Goal: Transaction & Acquisition: Purchase product/service

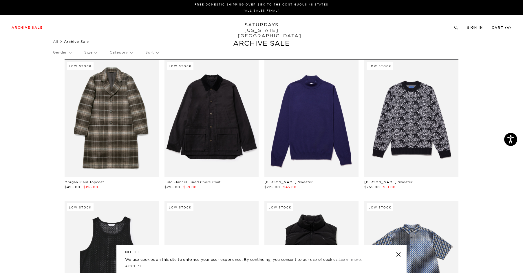
click at [69, 52] on p "Gender" at bounding box center [62, 52] width 18 height 13
click at [62, 73] on p "Mens" at bounding box center [70, 73] width 35 height 8
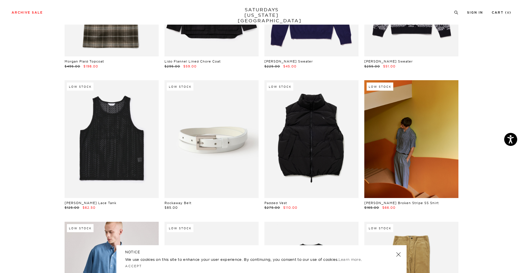
scroll to position [146, 0]
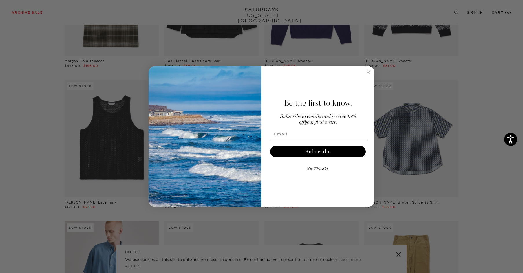
click at [368, 71] on circle "Close dialog" at bounding box center [368, 72] width 7 height 7
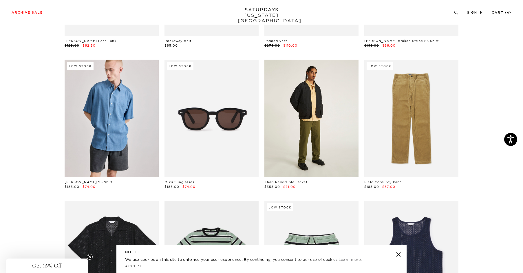
scroll to position [308, 1]
click at [314, 112] on link at bounding box center [311, 119] width 94 height 118
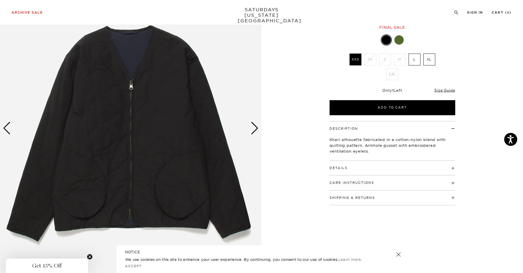
scroll to position [65, 0]
click at [254, 129] on div "Next slide" at bounding box center [255, 128] width 8 height 13
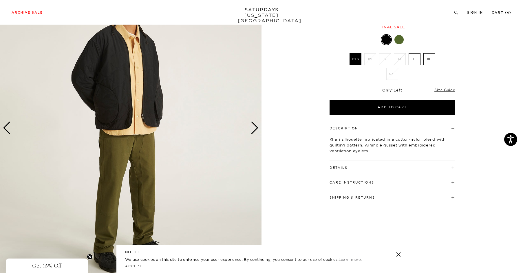
click at [254, 129] on div "Next slide" at bounding box center [255, 128] width 8 height 13
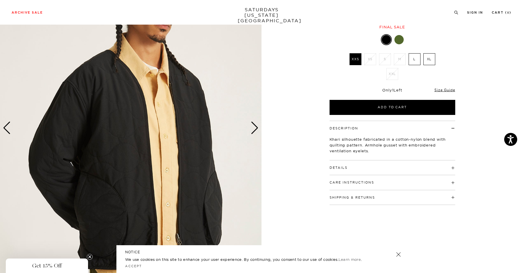
click at [254, 129] on div "Next slide" at bounding box center [255, 128] width 8 height 13
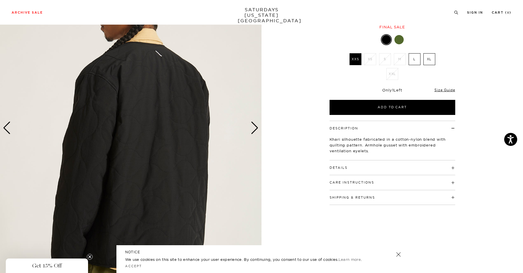
click at [254, 129] on div "Next slide" at bounding box center [255, 128] width 8 height 13
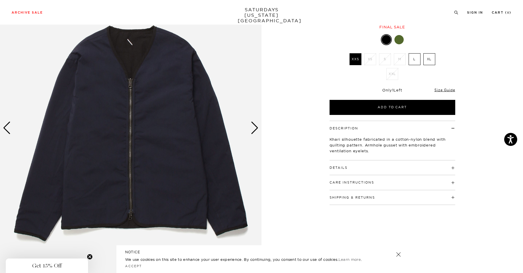
click at [417, 60] on label "L" at bounding box center [415, 59] width 12 height 12
click at [0, 0] on input "L" at bounding box center [0, 0] width 0 height 0
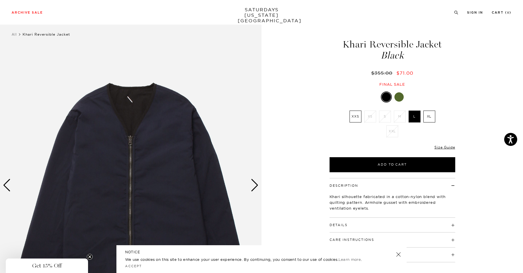
scroll to position [4, 0]
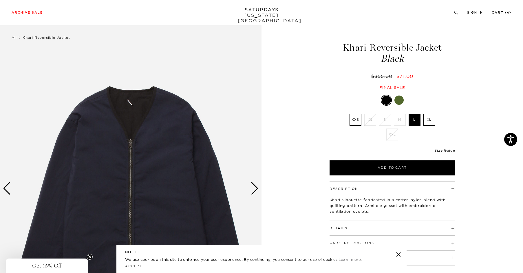
click at [397, 101] on div at bounding box center [398, 100] width 9 height 9
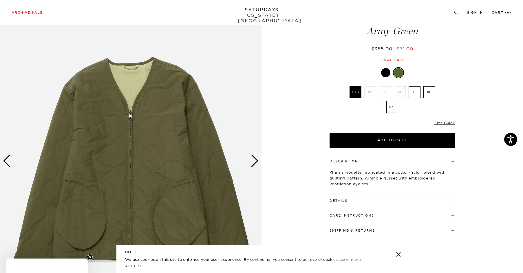
scroll to position [33, 0]
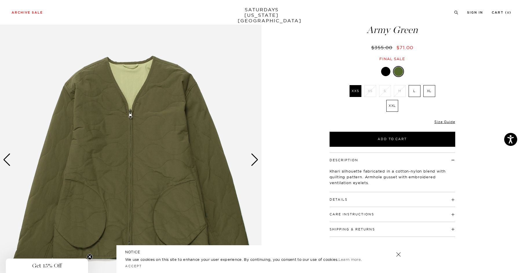
click at [252, 163] on div "Next slide" at bounding box center [255, 159] width 8 height 13
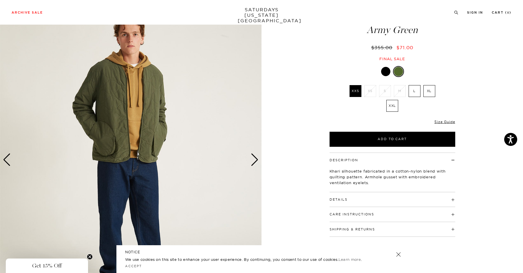
click at [253, 162] on div "Next slide" at bounding box center [255, 159] width 8 height 13
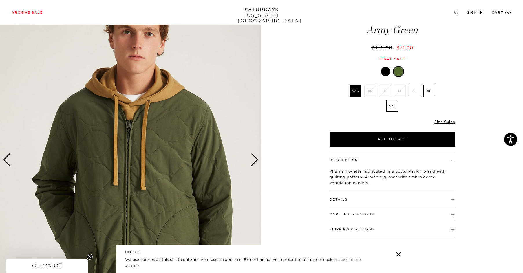
click at [253, 162] on div "Next slide" at bounding box center [255, 159] width 8 height 13
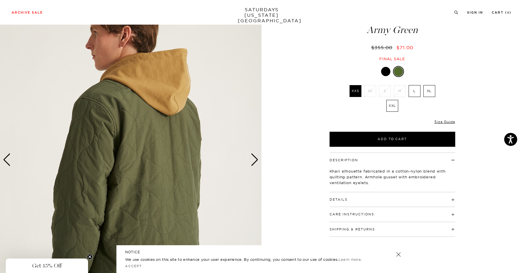
click at [253, 162] on div "Next slide" at bounding box center [255, 159] width 8 height 13
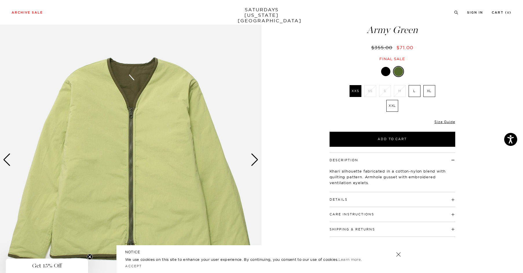
click at [387, 72] on div at bounding box center [385, 71] width 9 height 9
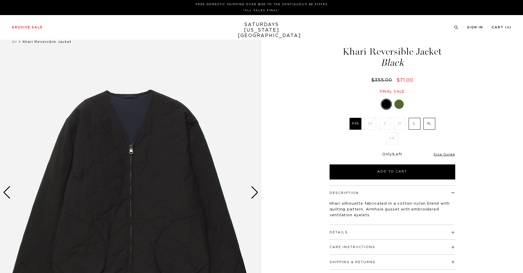
click at [254, 192] on div "Next slide" at bounding box center [255, 192] width 8 height 13
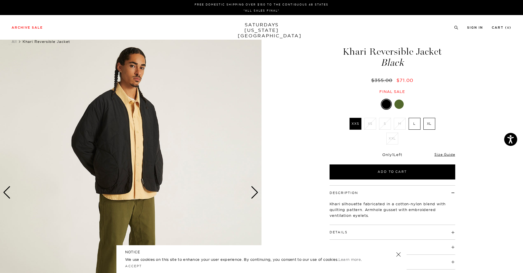
click at [254, 192] on div "Next slide" at bounding box center [255, 192] width 8 height 13
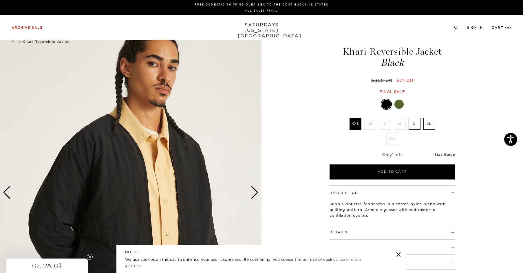
click at [254, 192] on div "Next slide" at bounding box center [255, 192] width 8 height 13
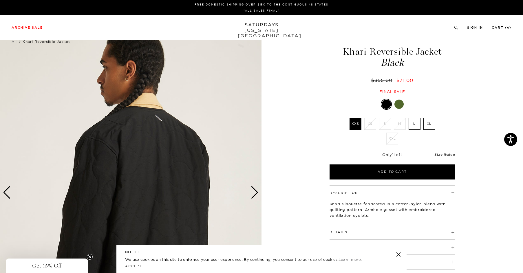
click at [254, 192] on div "Next slide" at bounding box center [255, 192] width 8 height 13
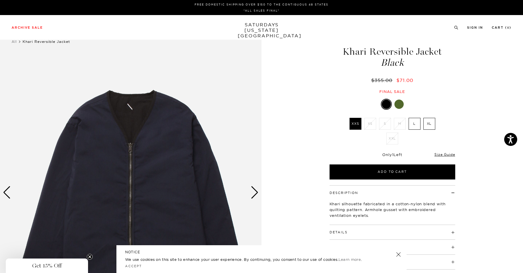
click at [256, 191] on div "Next slide" at bounding box center [255, 192] width 8 height 13
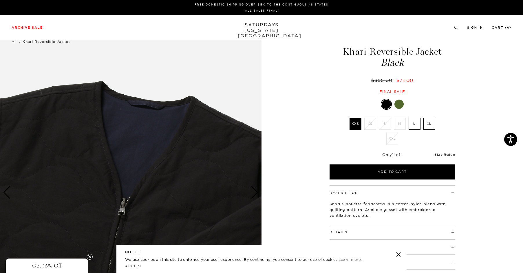
click at [417, 122] on label "L" at bounding box center [415, 124] width 12 height 12
click at [0, 0] on input "L" at bounding box center [0, 0] width 0 height 0
click at [431, 123] on label "XL" at bounding box center [429, 124] width 12 height 12
click at [0, 0] on input "XL" at bounding box center [0, 0] width 0 height 0
click at [418, 124] on label "L" at bounding box center [415, 124] width 12 height 12
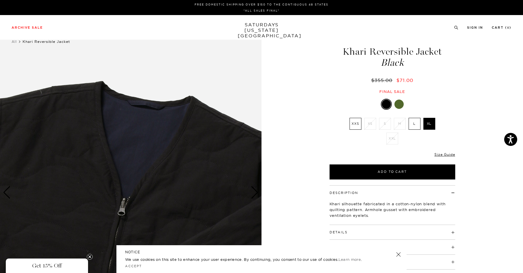
click at [0, 0] on input "L" at bounding box center [0, 0] width 0 height 0
click at [427, 124] on label "XL" at bounding box center [429, 124] width 12 height 12
click at [0, 0] on input "XL" at bounding box center [0, 0] width 0 height 0
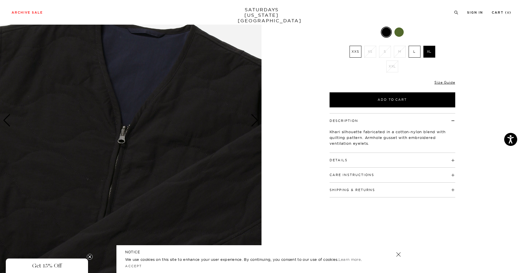
scroll to position [74, 0]
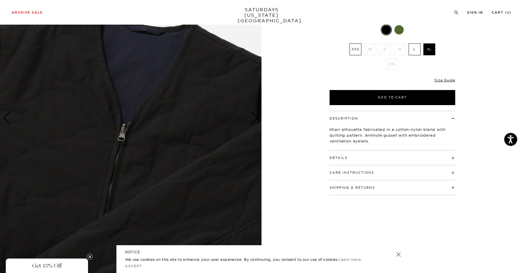
click at [453, 162] on div "Details Shell: 70% Cotton / 27% Nylon / 3% PU Filling: 100% Cotton Lining: 70% …" at bounding box center [393, 158] width 126 height 15
click at [453, 161] on div "Details Shell: 70% Cotton / 27% Nylon / 3% PU Filling: 100% Cotton Lining: 70% …" at bounding box center [393, 158] width 126 height 15
click at [453, 158] on h4 "Details" at bounding box center [393, 156] width 126 height 10
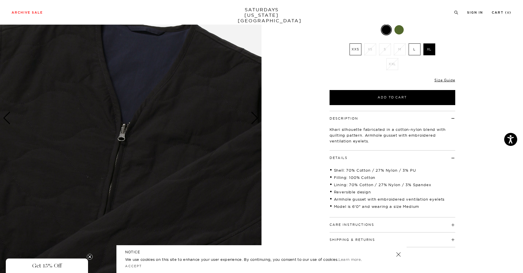
click at [451, 158] on h4 "Details" at bounding box center [393, 156] width 126 height 10
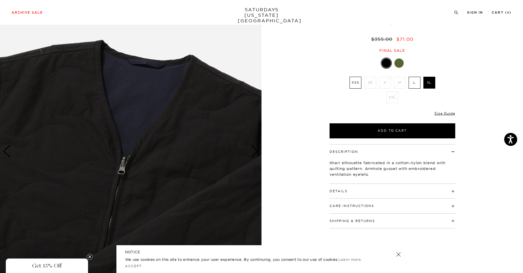
scroll to position [41, 0]
click at [447, 113] on link "Size Guide" at bounding box center [444, 113] width 21 height 4
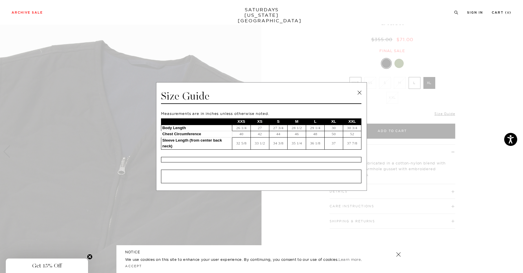
click at [361, 92] on link at bounding box center [359, 92] width 9 height 9
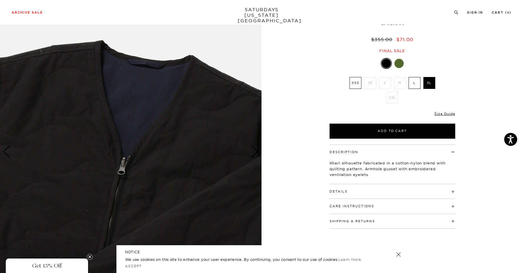
click at [415, 82] on label "L" at bounding box center [415, 83] width 12 height 12
click at [0, 0] on input "L" at bounding box center [0, 0] width 0 height 0
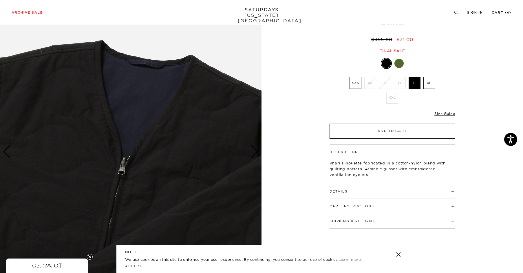
click at [400, 128] on button "Add to Cart" at bounding box center [393, 131] width 126 height 15
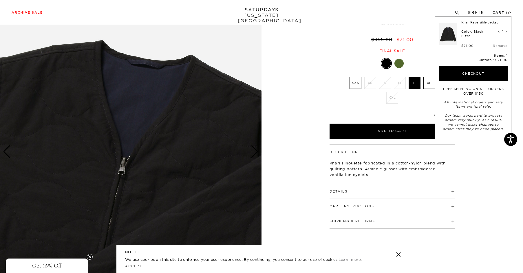
click at [295, 41] on div "6 / 7" at bounding box center [261, 151] width 523 height 327
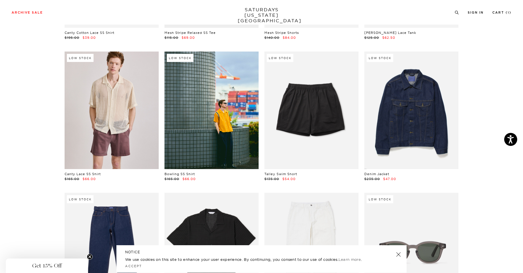
scroll to position [637, 1]
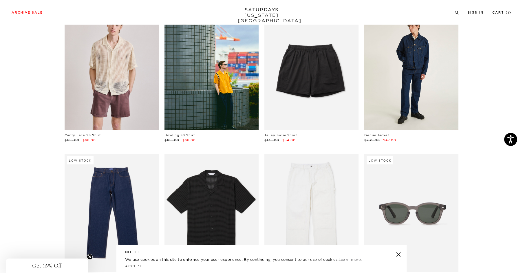
click at [417, 79] on link at bounding box center [411, 72] width 94 height 118
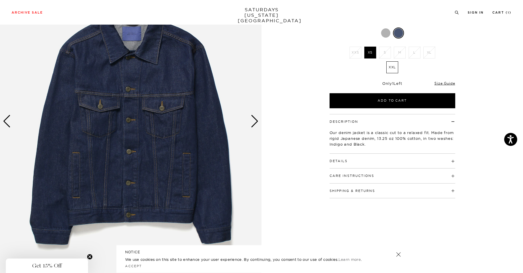
scroll to position [56, 0]
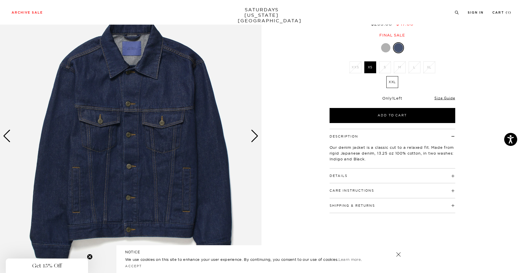
click at [255, 136] on div "Next slide" at bounding box center [255, 136] width 8 height 13
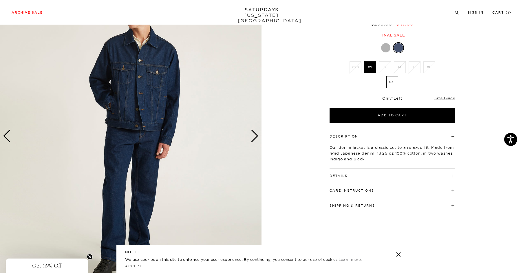
click at [255, 136] on div "Next slide" at bounding box center [255, 136] width 8 height 13
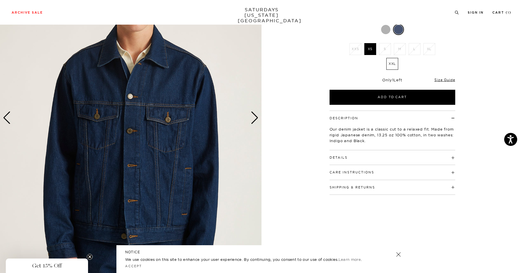
scroll to position [73, 0]
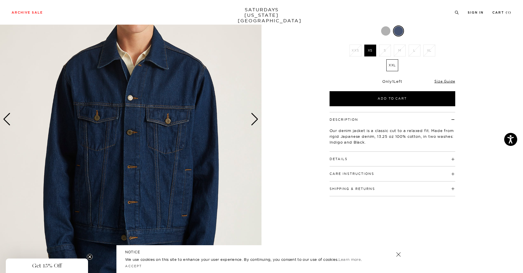
click at [255, 120] on div "Next slide" at bounding box center [255, 119] width 8 height 13
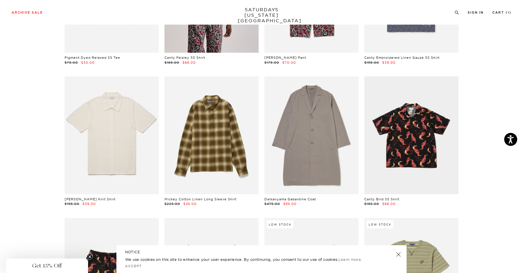
scroll to position [1849, 1]
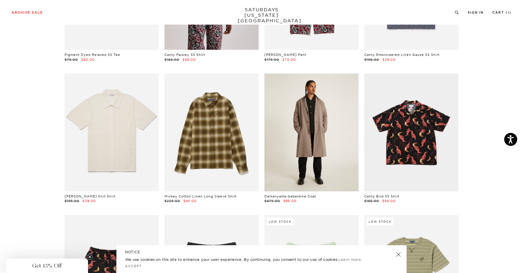
click at [308, 143] on link at bounding box center [311, 133] width 94 height 118
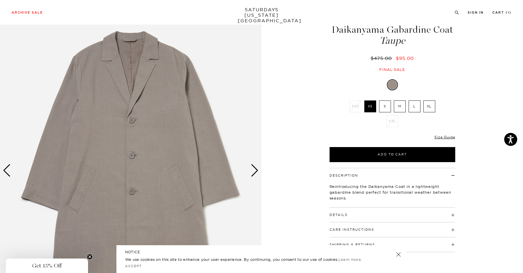
scroll to position [19, 0]
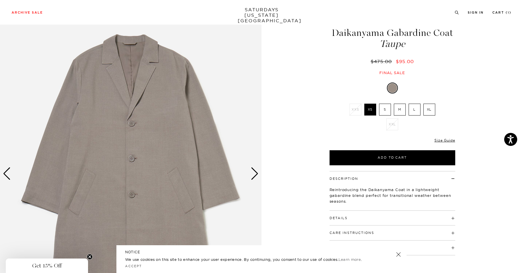
click at [256, 175] on div "Next slide" at bounding box center [255, 173] width 8 height 13
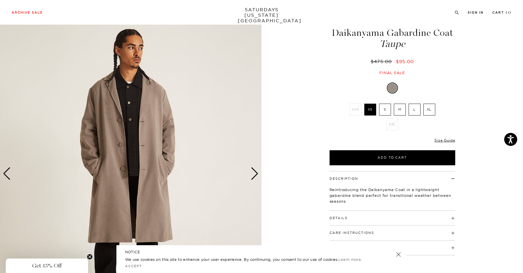
click at [255, 175] on div "Next slide" at bounding box center [255, 173] width 8 height 13
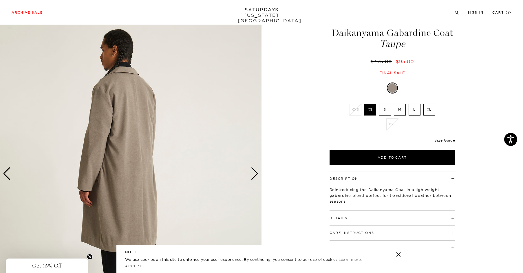
click at [255, 175] on div "Next slide" at bounding box center [255, 173] width 8 height 13
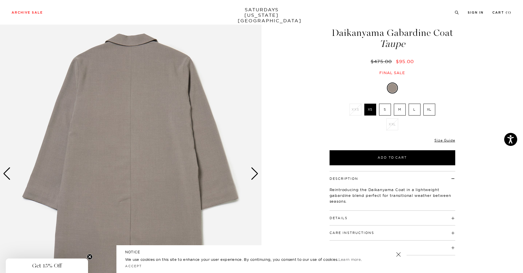
click at [255, 175] on div "Next slide" at bounding box center [255, 173] width 8 height 13
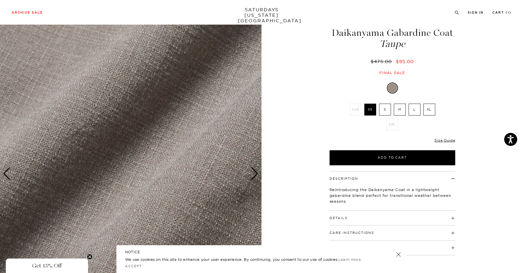
click at [255, 175] on div "Next slide" at bounding box center [255, 173] width 8 height 13
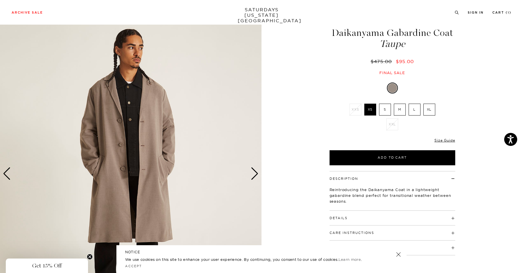
click at [145, 140] on img at bounding box center [131, 173] width 262 height 327
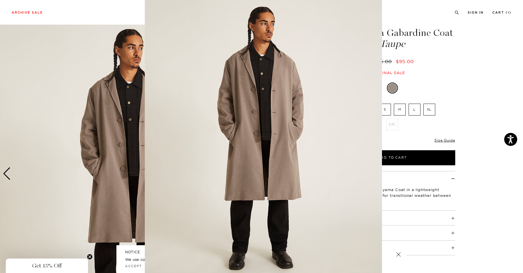
click at [238, 141] on img at bounding box center [263, 138] width 237 height 297
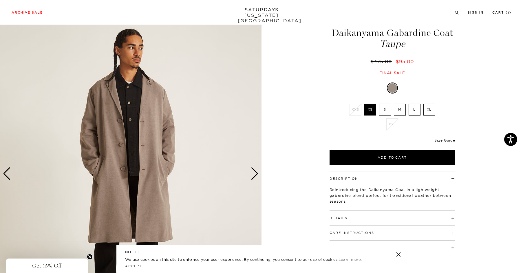
click at [255, 177] on div "Next slide" at bounding box center [255, 173] width 8 height 13
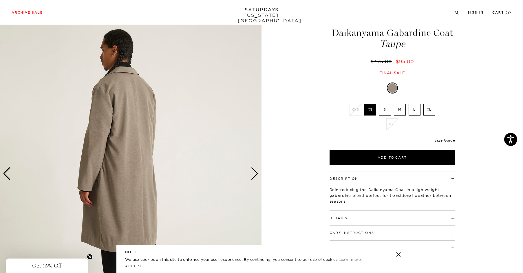
click at [255, 177] on div "Next slide" at bounding box center [255, 173] width 8 height 13
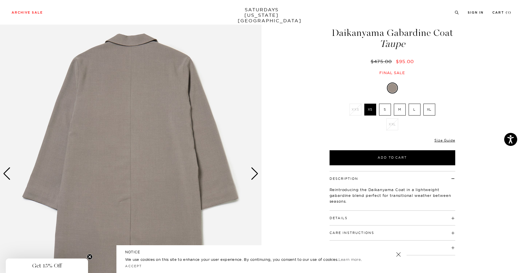
click at [137, 143] on img at bounding box center [131, 173] width 262 height 327
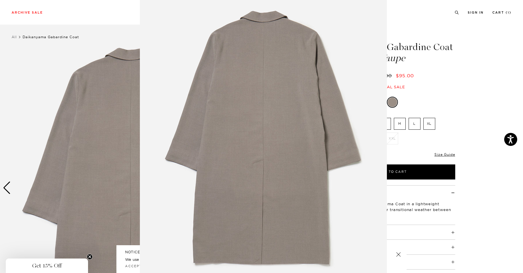
scroll to position [4, 0]
click at [265, 139] on img at bounding box center [263, 138] width 247 height 297
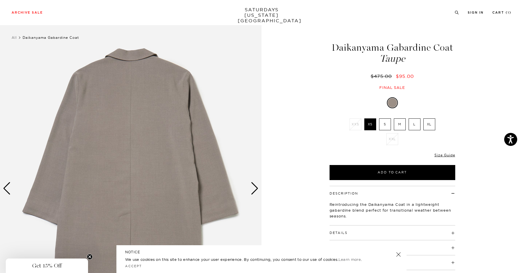
scroll to position [0, 0]
click at [255, 187] on div "Next slide" at bounding box center [255, 188] width 8 height 13
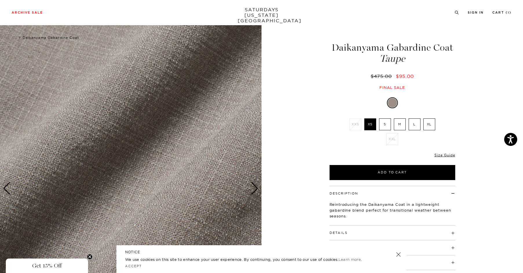
click at [284, 177] on div "5 / 5" at bounding box center [261, 188] width 523 height 327
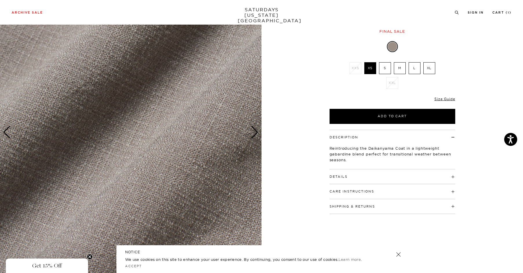
scroll to position [61, 0]
click at [451, 177] on h4 "Details" at bounding box center [393, 174] width 126 height 10
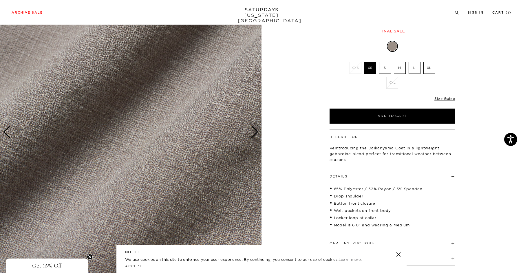
click at [451, 177] on h4 "Details" at bounding box center [393, 174] width 126 height 10
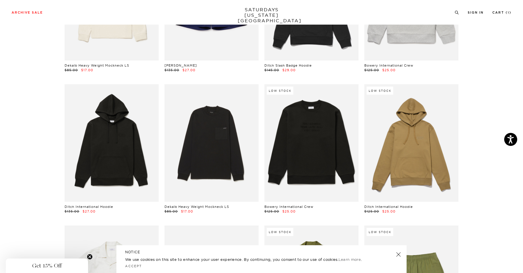
scroll to position [2546, 1]
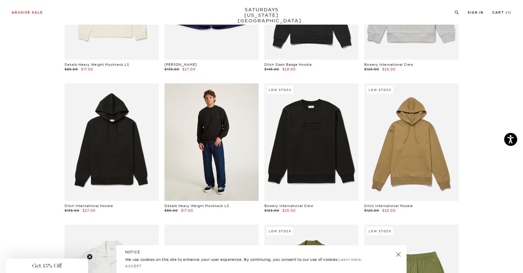
click at [210, 124] on link at bounding box center [211, 142] width 94 height 118
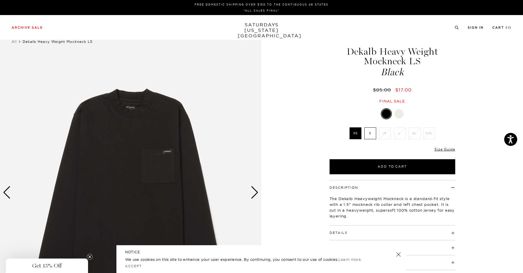
click at [255, 194] on div "Next slide" at bounding box center [255, 192] width 8 height 13
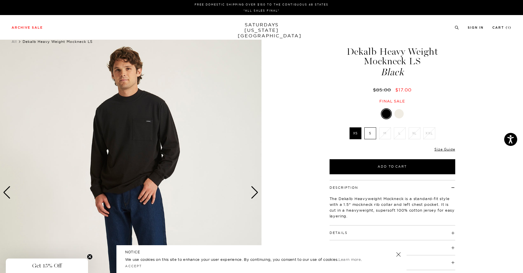
click at [255, 194] on div "Next slide" at bounding box center [255, 192] width 8 height 13
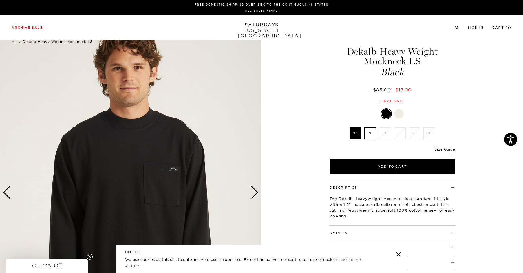
click at [255, 194] on div "Next slide" at bounding box center [255, 192] width 8 height 13
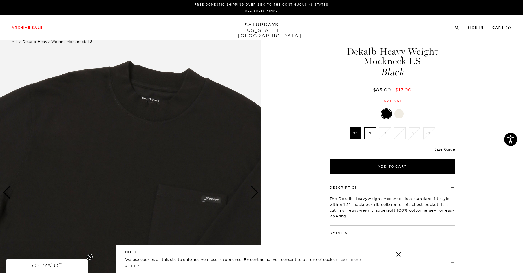
click at [385, 115] on div at bounding box center [386, 113] width 9 height 9
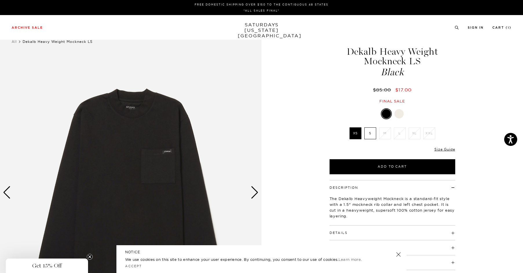
click at [399, 114] on div at bounding box center [398, 113] width 9 height 9
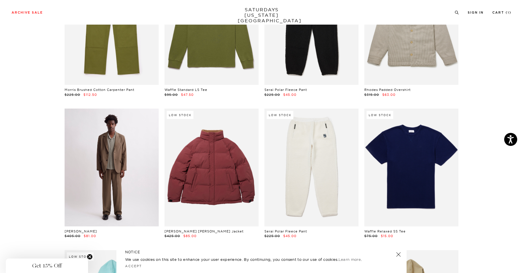
scroll to position [4365, 1]
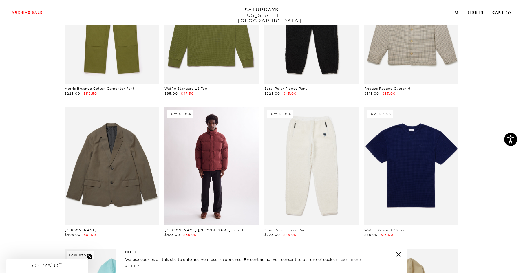
click at [210, 158] on link at bounding box center [211, 166] width 94 height 118
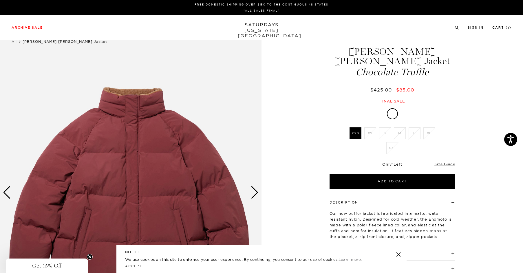
click at [392, 109] on div at bounding box center [392, 113] width 9 height 9
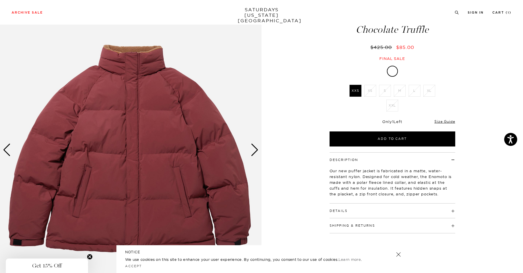
scroll to position [44, 0]
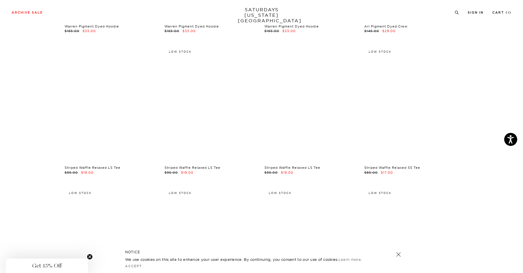
scroll to position [5839, 1]
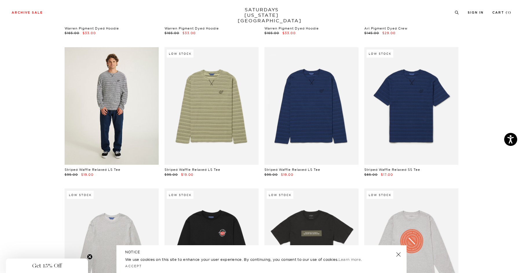
click at [112, 96] on link at bounding box center [112, 106] width 94 height 118
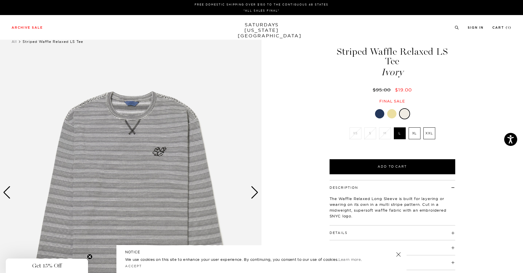
click at [152, 147] on img at bounding box center [131, 192] width 262 height 327
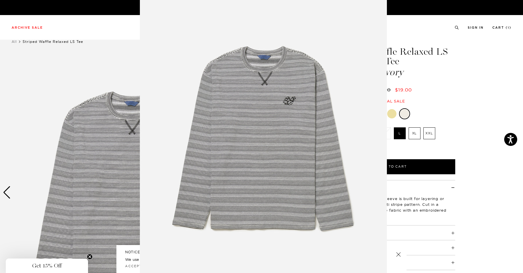
scroll to position [10, 0]
click at [152, 147] on img at bounding box center [263, 138] width 247 height 297
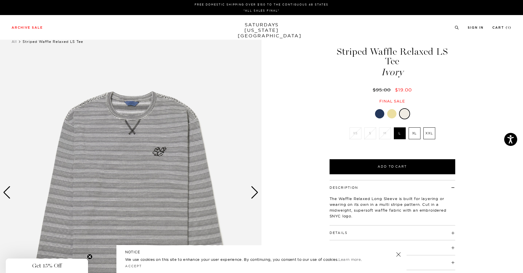
scroll to position [0, 0]
click at [253, 193] on div "Next slide" at bounding box center [255, 192] width 8 height 13
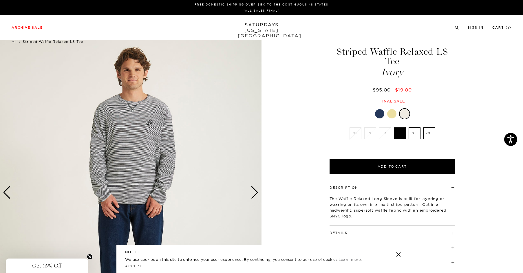
click at [253, 193] on div "Next slide" at bounding box center [255, 192] width 8 height 13
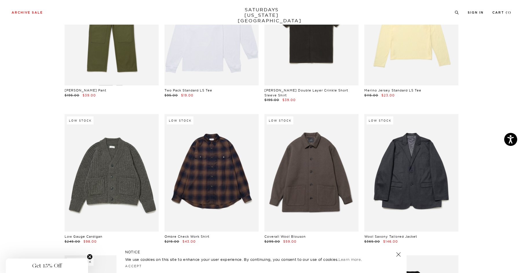
scroll to position [6627, 1]
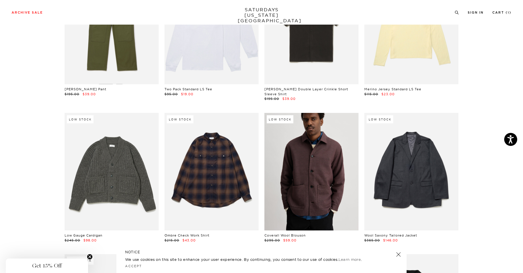
click at [327, 186] on link at bounding box center [311, 172] width 94 height 118
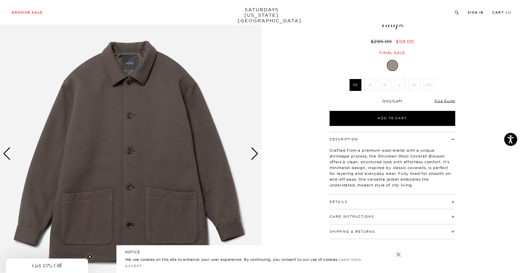
scroll to position [49, 0]
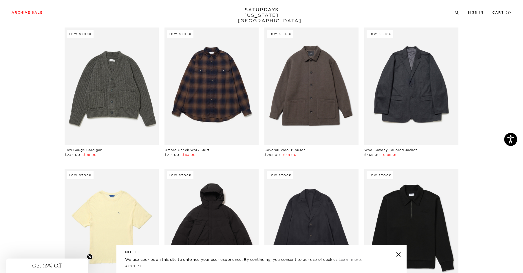
scroll to position [6711, 1]
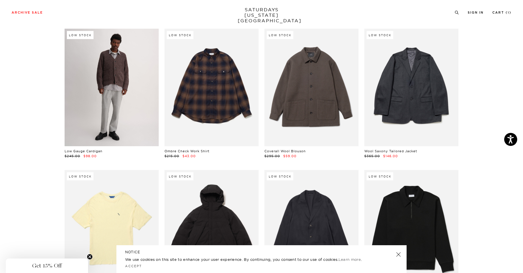
click at [105, 69] on link at bounding box center [112, 88] width 94 height 118
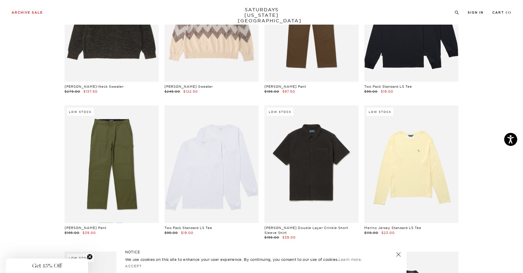
scroll to position [6489, 1]
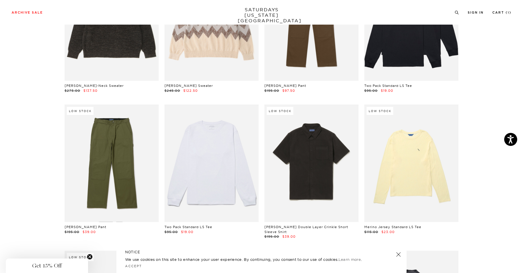
click at [227, 168] on link at bounding box center [211, 164] width 94 height 118
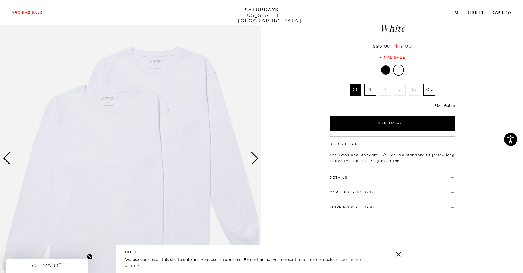
scroll to position [28, 1]
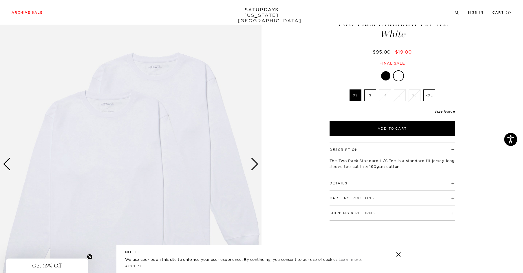
click at [386, 75] on div at bounding box center [385, 75] width 9 height 9
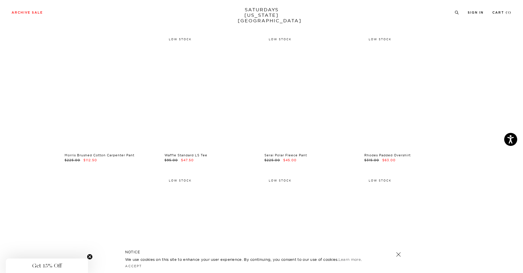
scroll to position [4298, 1]
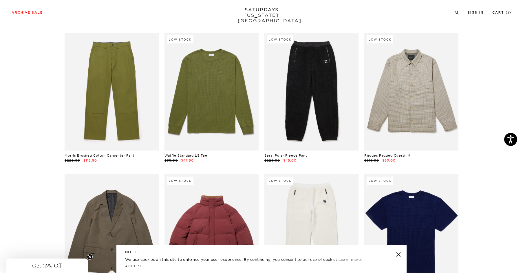
click at [263, 8] on link "SATURDAYS NEW YORK CITY" at bounding box center [262, 15] width 48 height 17
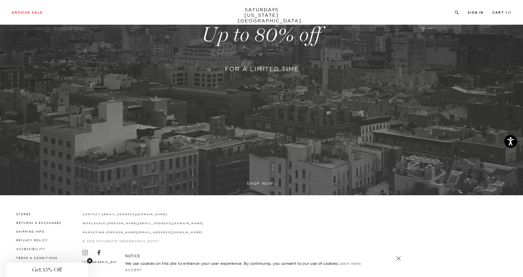
scroll to position [173, 0]
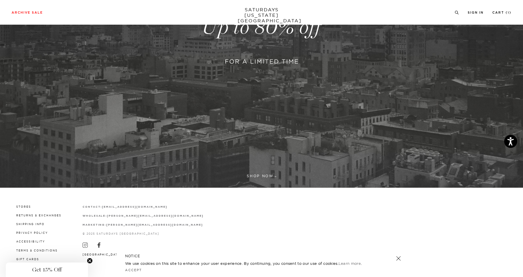
click at [259, 173] on link at bounding box center [261, 27] width 523 height 320
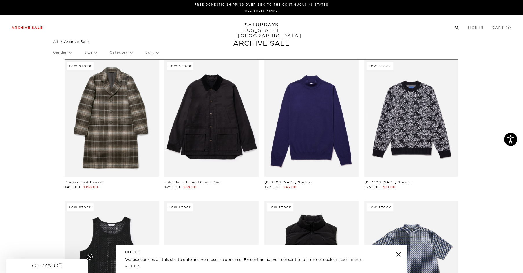
click at [457, 27] on icon at bounding box center [457, 28] width 4 height 4
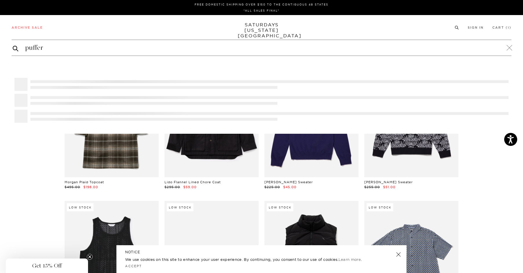
type input "puffer"
click at [13, 45] on button "submit" at bounding box center [16, 48] width 6 height 7
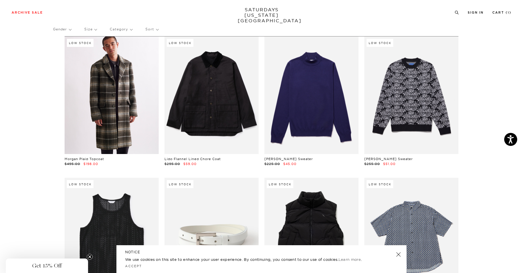
scroll to position [24, 0]
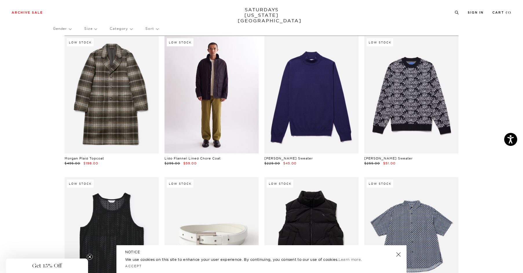
click at [217, 81] on link at bounding box center [211, 95] width 94 height 118
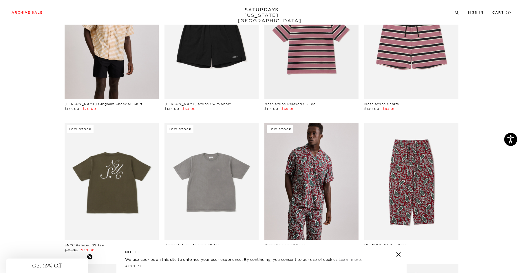
scroll to position [1638, 0]
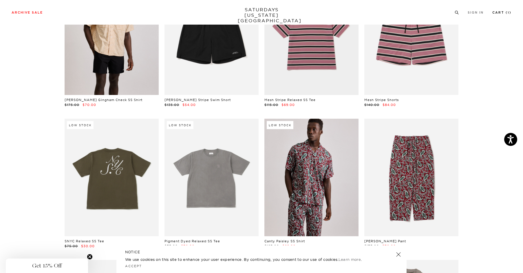
click at [500, 12] on link "Cart ( 1 )" at bounding box center [501, 12] width 19 height 3
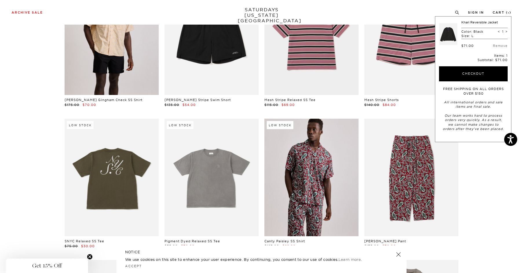
click at [471, 47] on div "$71.00" at bounding box center [467, 46] width 12 height 4
click at [498, 12] on link "Cart ( 1 )" at bounding box center [502, 12] width 19 height 3
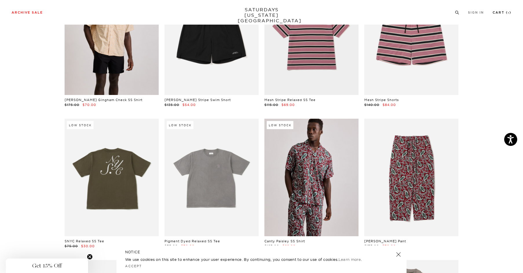
click at [497, 12] on link "Cart ( 1 )" at bounding box center [502, 12] width 19 height 3
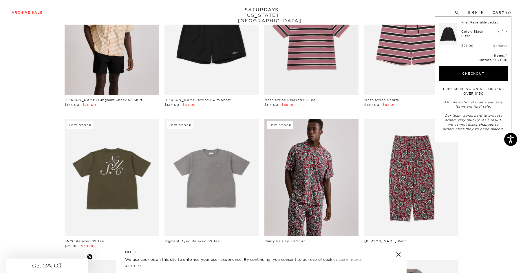
click at [471, 44] on div "$71.00" at bounding box center [467, 46] width 12 height 4
click at [475, 41] on div "$71.00 Remove" at bounding box center [484, 43] width 46 height 9
